Goal: Task Accomplishment & Management: Use online tool/utility

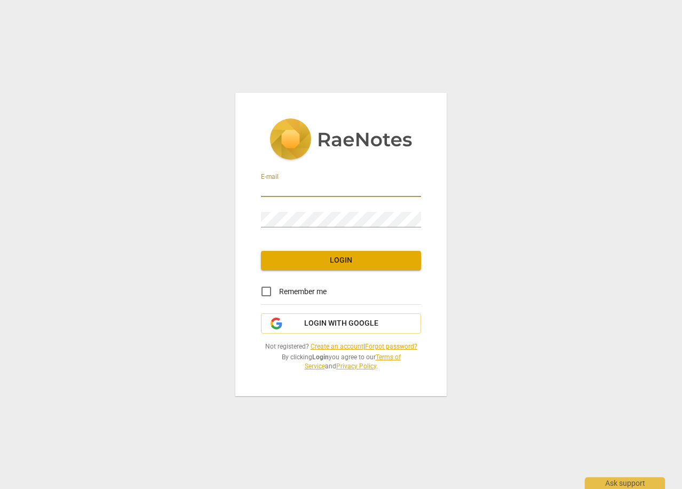
click at [282, 185] on input "email" at bounding box center [341, 188] width 160 height 15
type input "robertsacarla@gmail.com"
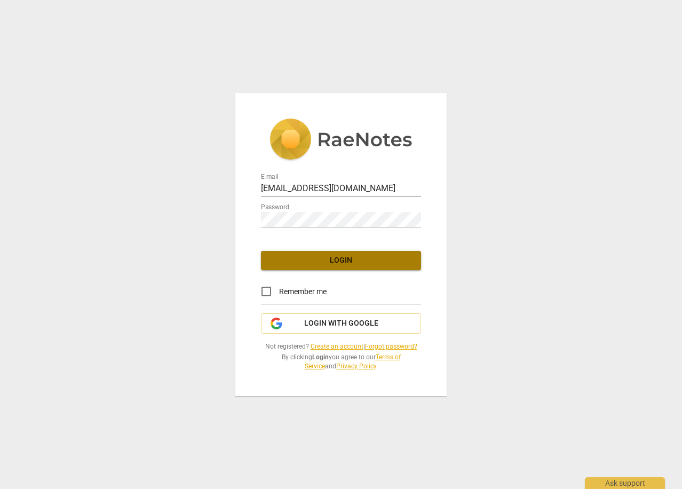
click at [329, 256] on span "Login" at bounding box center [340, 260] width 143 height 11
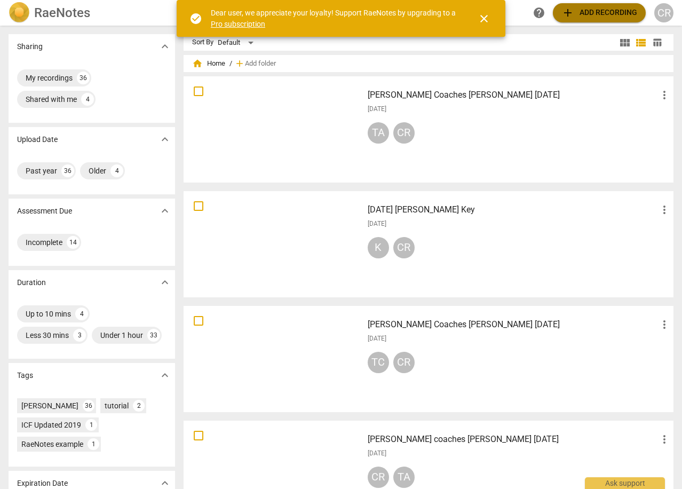
click at [597, 11] on span "add Add recording" at bounding box center [599, 12] width 76 height 13
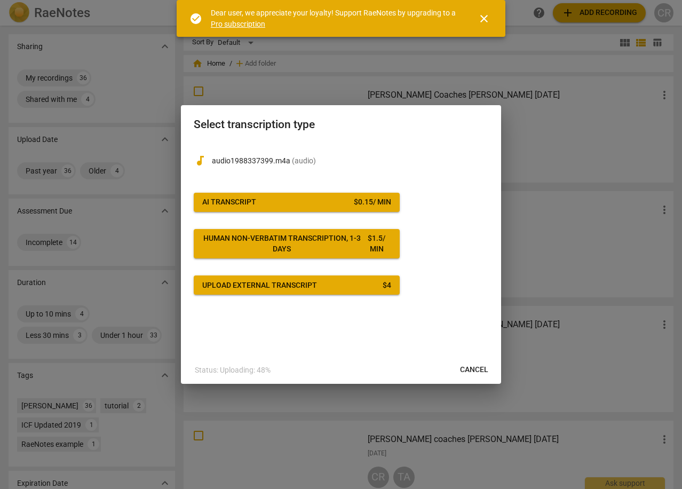
click at [338, 197] on span "AI Transcript $ 0.15 / min" at bounding box center [296, 202] width 189 height 11
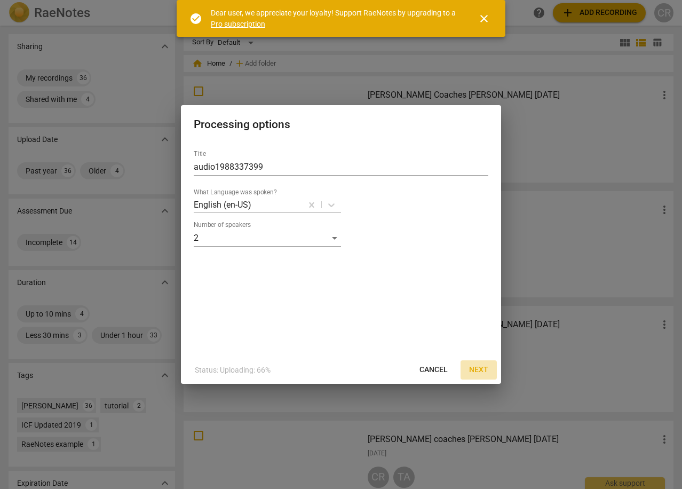
click at [483, 368] on span "Next" at bounding box center [478, 369] width 19 height 11
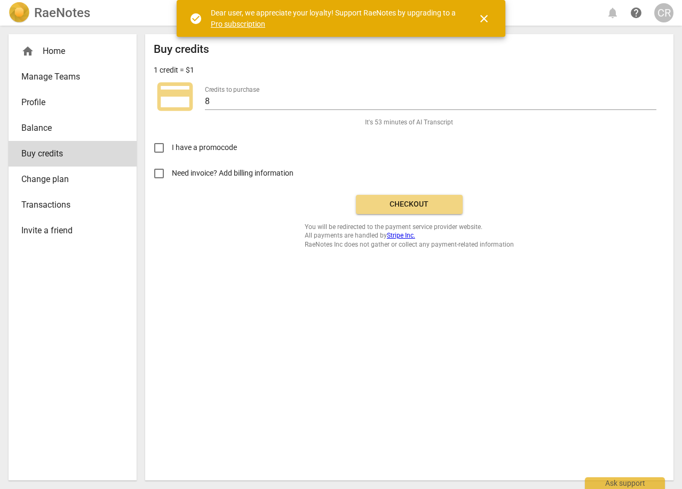
click at [406, 203] on span "Checkout" at bounding box center [409, 204] width 90 height 11
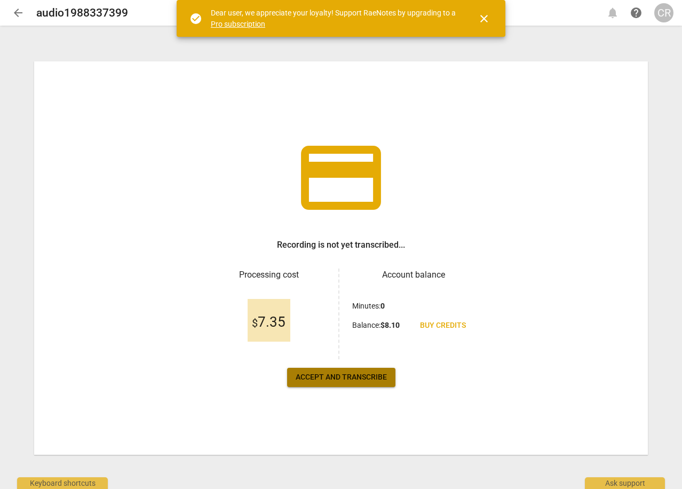
click at [365, 374] on span "Accept and transcribe" at bounding box center [341, 377] width 91 height 11
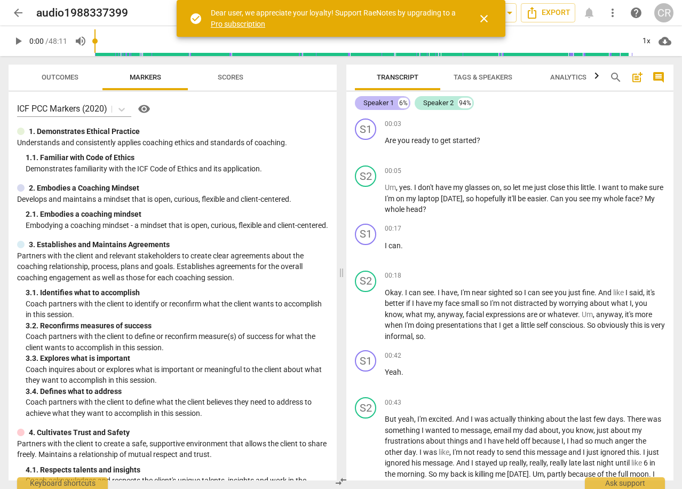
click at [381, 102] on div "Speaker 1" at bounding box center [378, 103] width 30 height 11
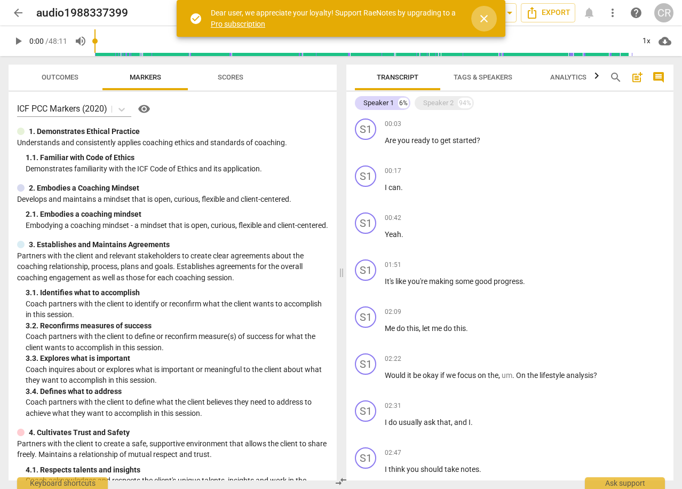
click at [484, 17] on span "close" at bounding box center [483, 18] width 13 height 13
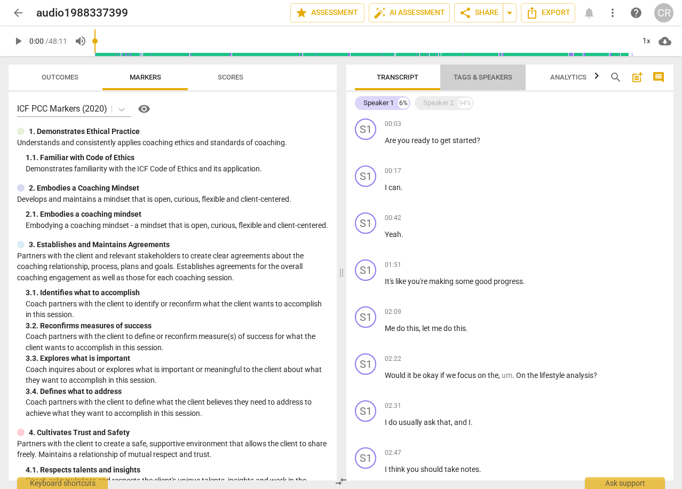
click at [477, 75] on span "Tags & Speakers" at bounding box center [482, 77] width 59 height 8
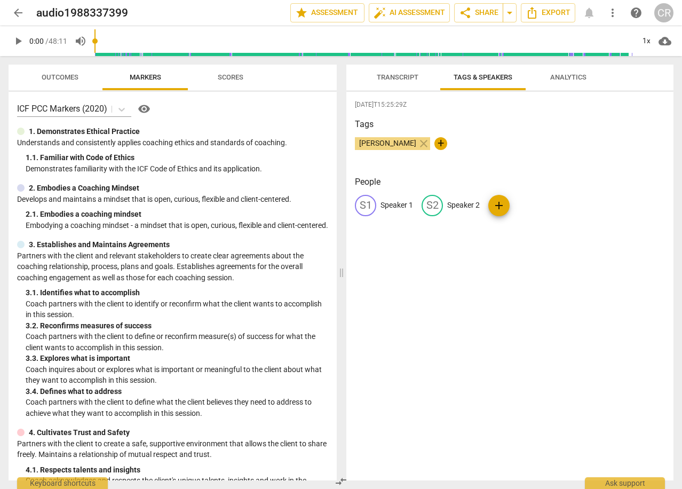
click at [382, 204] on p "Speaker 1" at bounding box center [396, 205] width 33 height 11
type input "[PERSON_NAME]"
click at [519, 205] on p "Speaker 2" at bounding box center [532, 205] width 33 height 11
type input "[PERSON_NAME]"
click at [402, 79] on span "Transcript" at bounding box center [398, 77] width 42 height 8
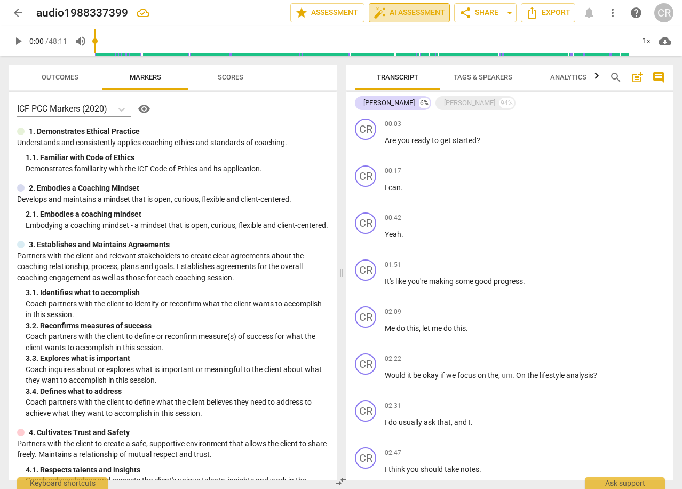
click at [387, 10] on span "auto_fix_high AI Assessment" at bounding box center [408, 12] width 71 height 13
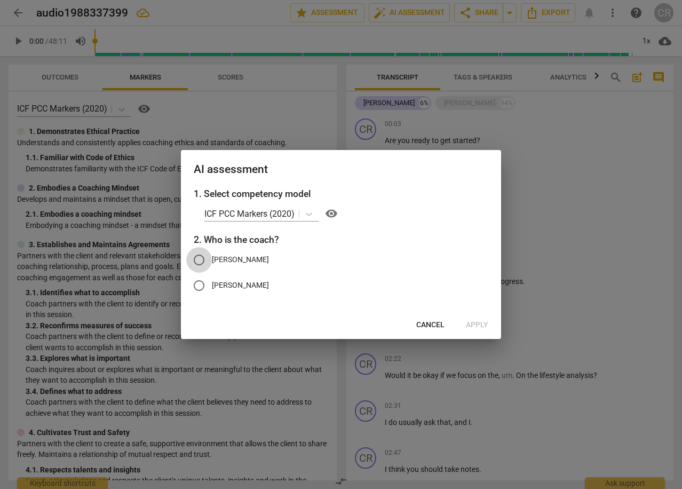
click at [200, 259] on input "[PERSON_NAME]" at bounding box center [199, 260] width 26 height 26
radio input "true"
click at [478, 322] on span "Apply" at bounding box center [477, 325] width 22 height 11
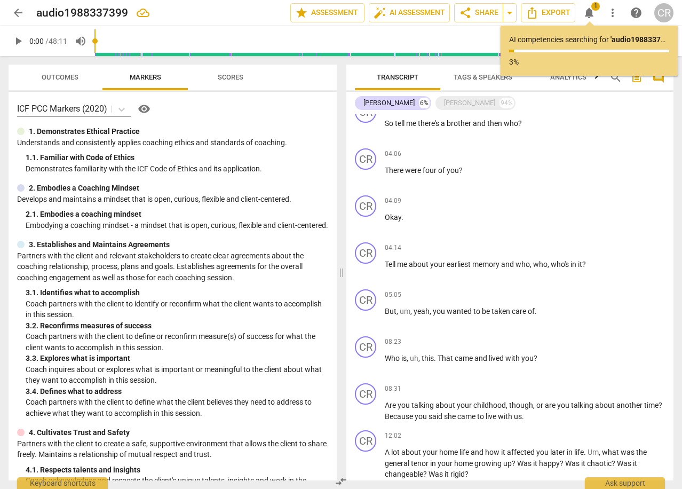
scroll to position [747, 0]
